Goal: Check status: Check status

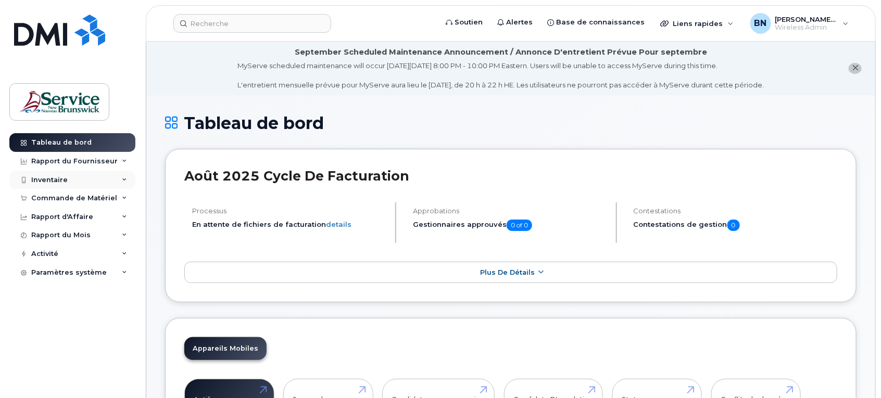
click at [58, 179] on div "Inventaire" at bounding box center [49, 180] width 36 height 8
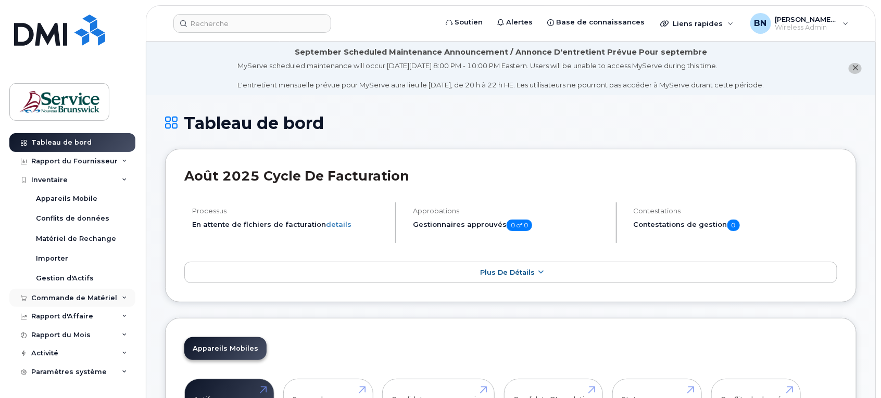
click at [56, 302] on div "Commande de Matériel" at bounding box center [74, 298] width 86 height 8
click at [68, 337] on div "Commandes" at bounding box center [59, 336] width 47 height 9
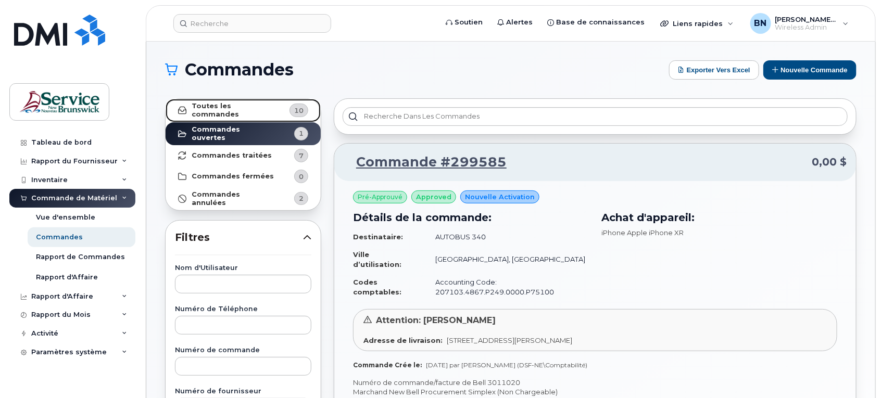
click at [260, 109] on strong "Toutes les commandes" at bounding box center [233, 110] width 83 height 17
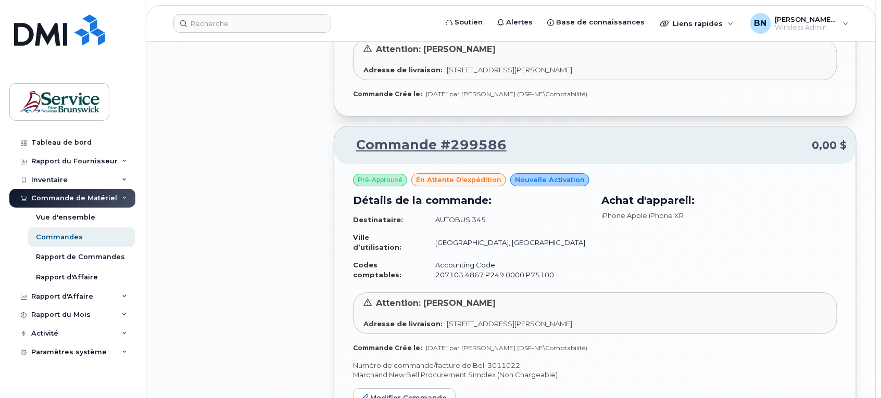
scroll to position [1432, 0]
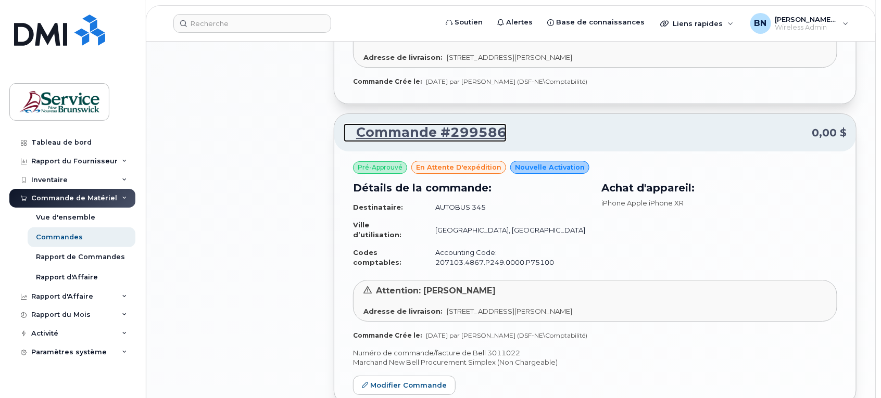
click at [461, 138] on link "Commande #299586" at bounding box center [425, 132] width 163 height 19
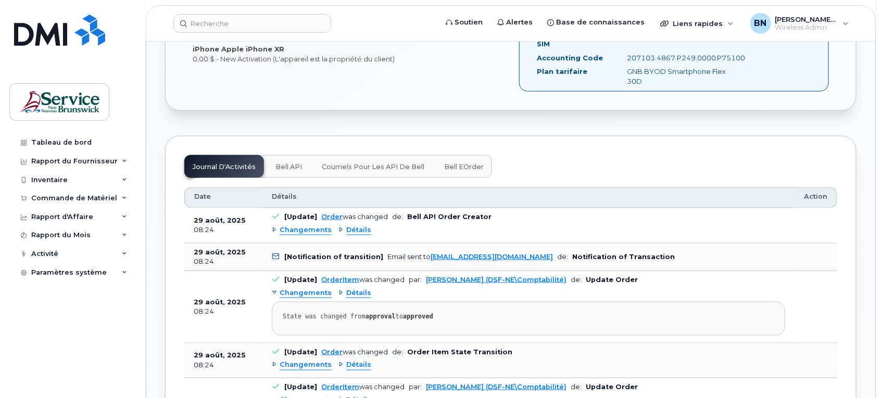
scroll to position [456, 0]
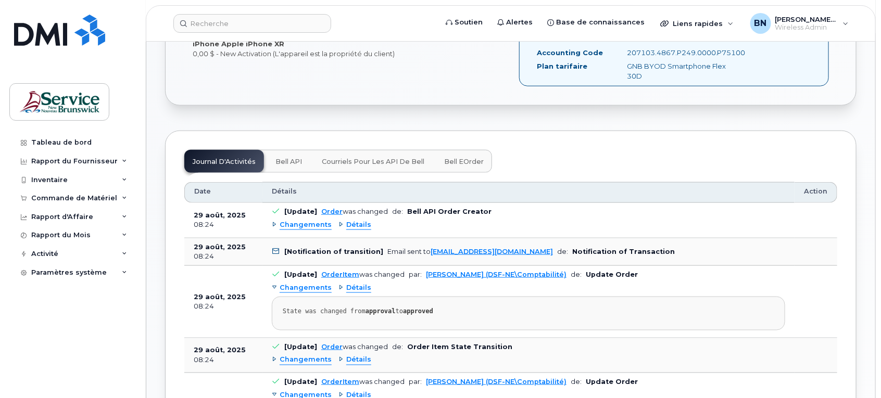
click at [355, 229] on span "Détails" at bounding box center [358, 225] width 25 height 10
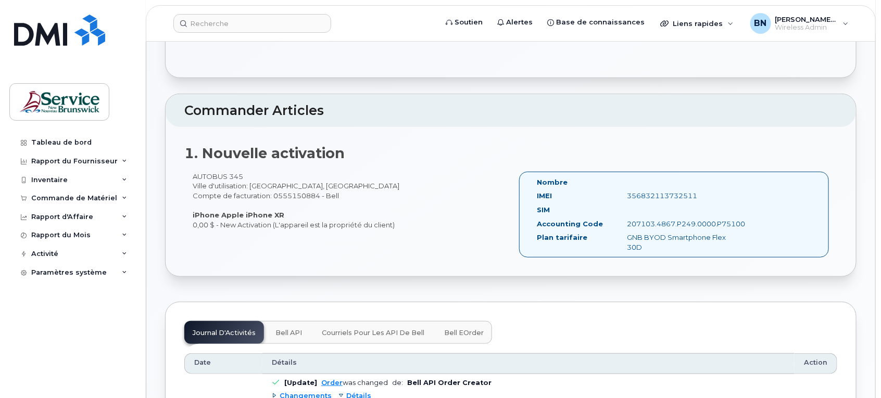
scroll to position [0, 0]
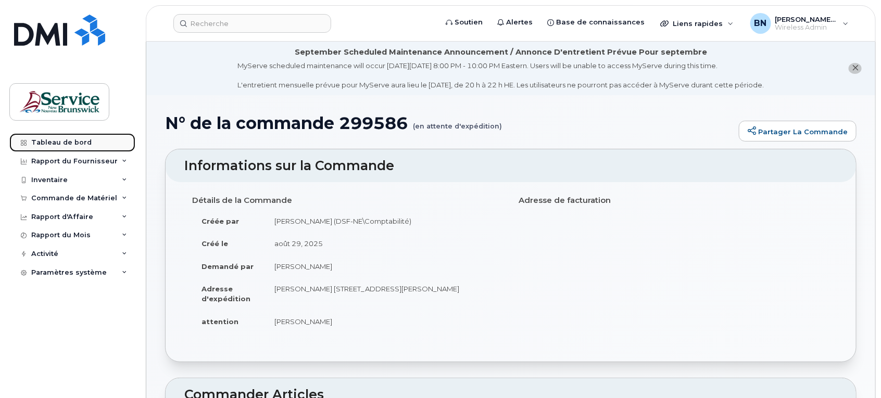
click at [77, 144] on div "Tableau de bord" at bounding box center [61, 142] width 60 height 8
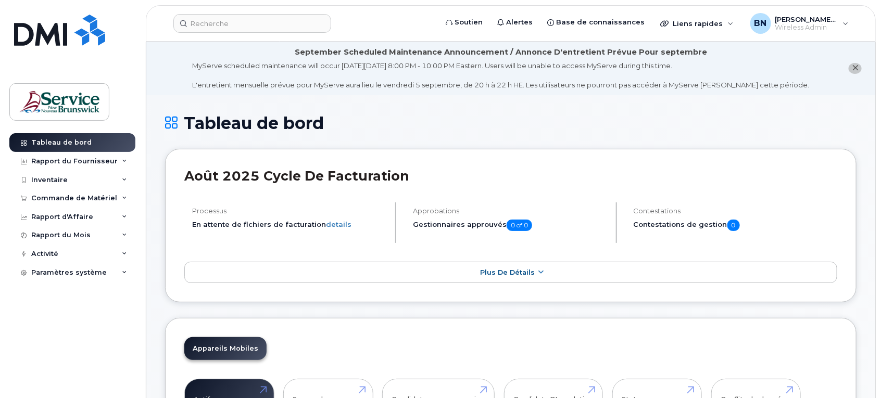
click at [77, 336] on div "Tableau de bord Rapport du Fournisseur Facturation mensuelle Quotidiennes des D…" at bounding box center [73, 257] width 129 height 249
click at [66, 198] on div "Commande de Matériel" at bounding box center [74, 198] width 86 height 8
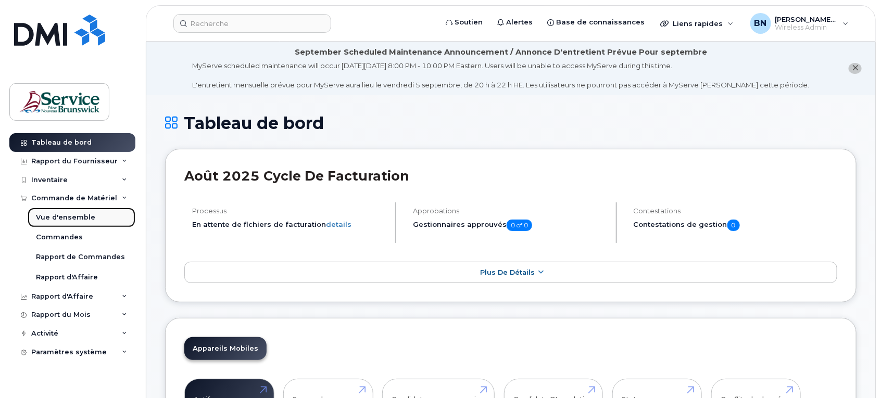
click at [77, 218] on div "Vue d'ensemble" at bounding box center [65, 217] width 59 height 9
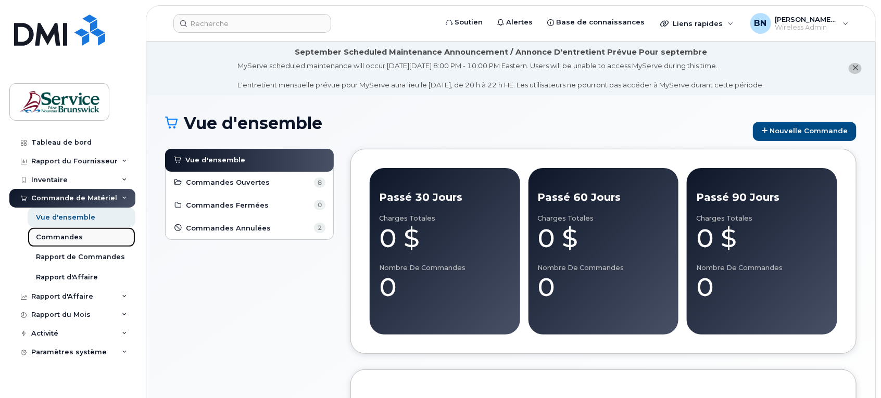
click at [61, 237] on div "Commandes" at bounding box center [59, 237] width 47 height 9
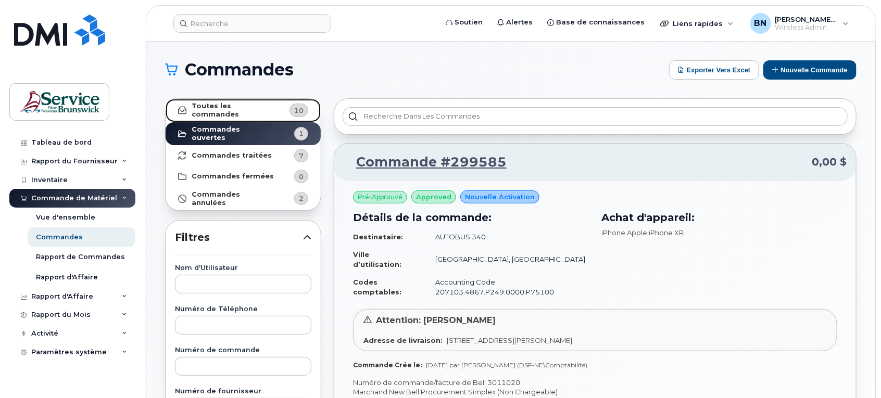
click at [268, 112] on strong "Toutes les commandes" at bounding box center [233, 110] width 83 height 17
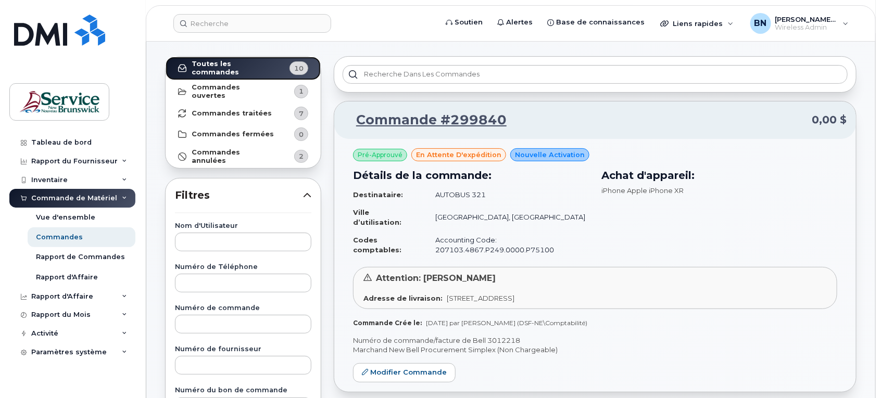
scroll to position [65, 0]
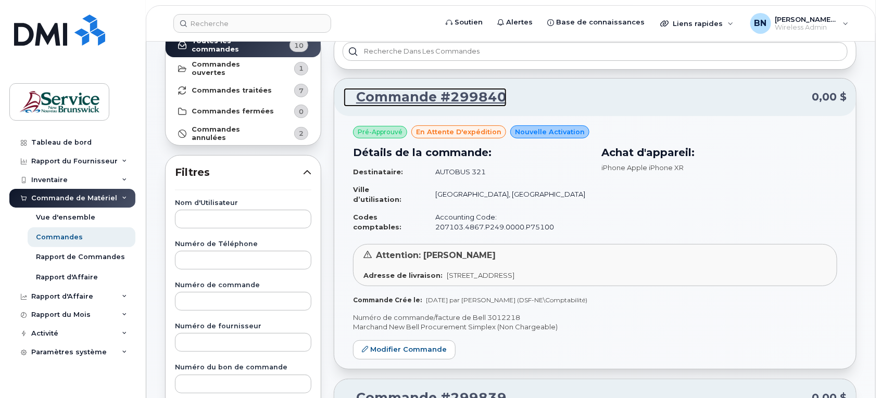
click at [447, 97] on link "Commande #299840" at bounding box center [425, 97] width 163 height 19
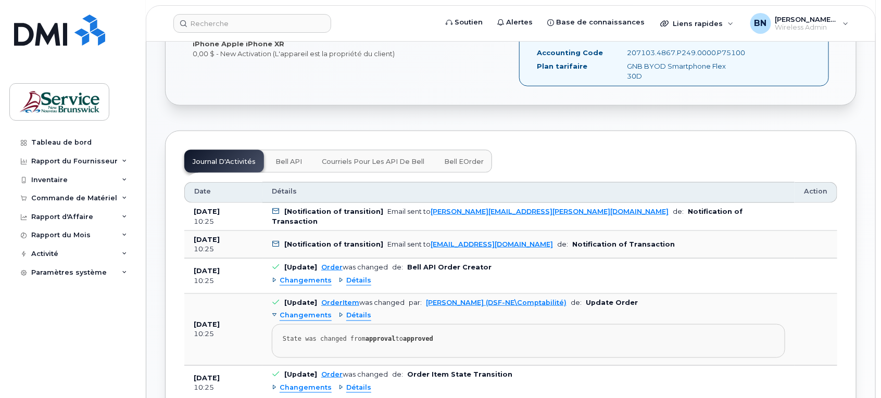
scroll to position [390, 0]
